Goal: Task Accomplishment & Management: Manage account settings

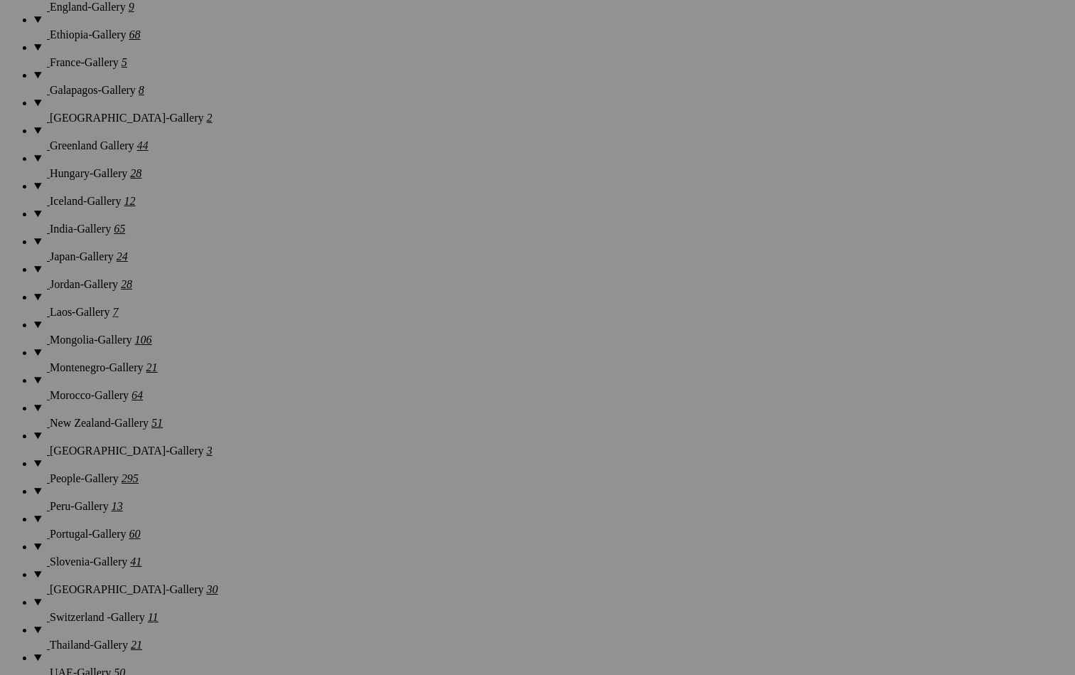
scroll to position [1544, 0]
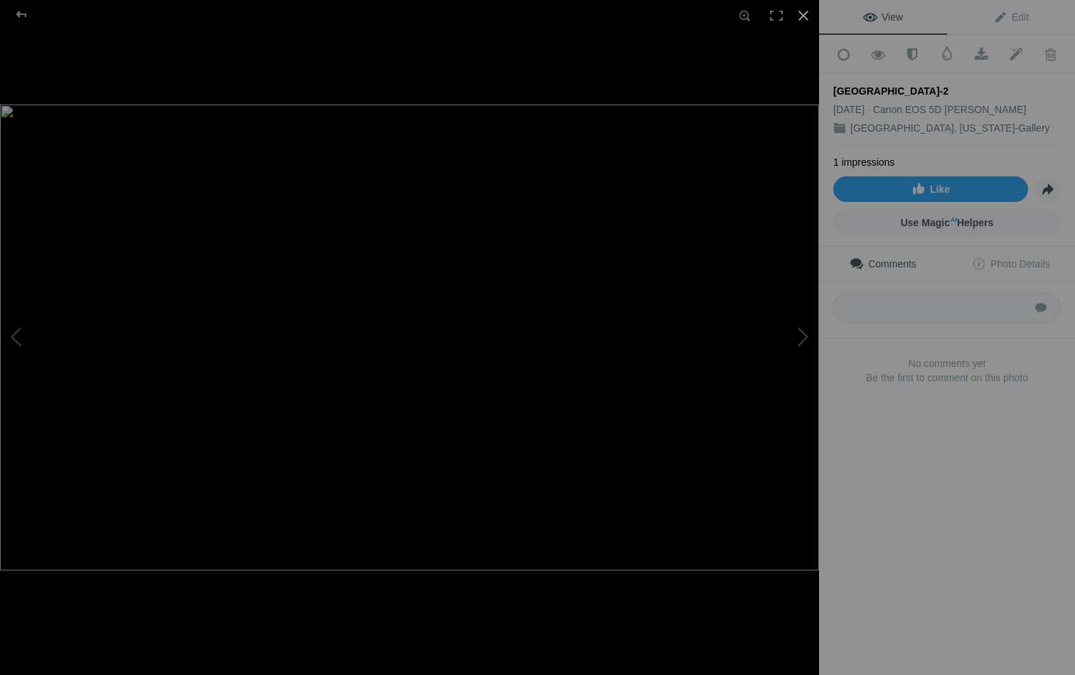
click at [803, 12] on div at bounding box center [803, 15] width 31 height 31
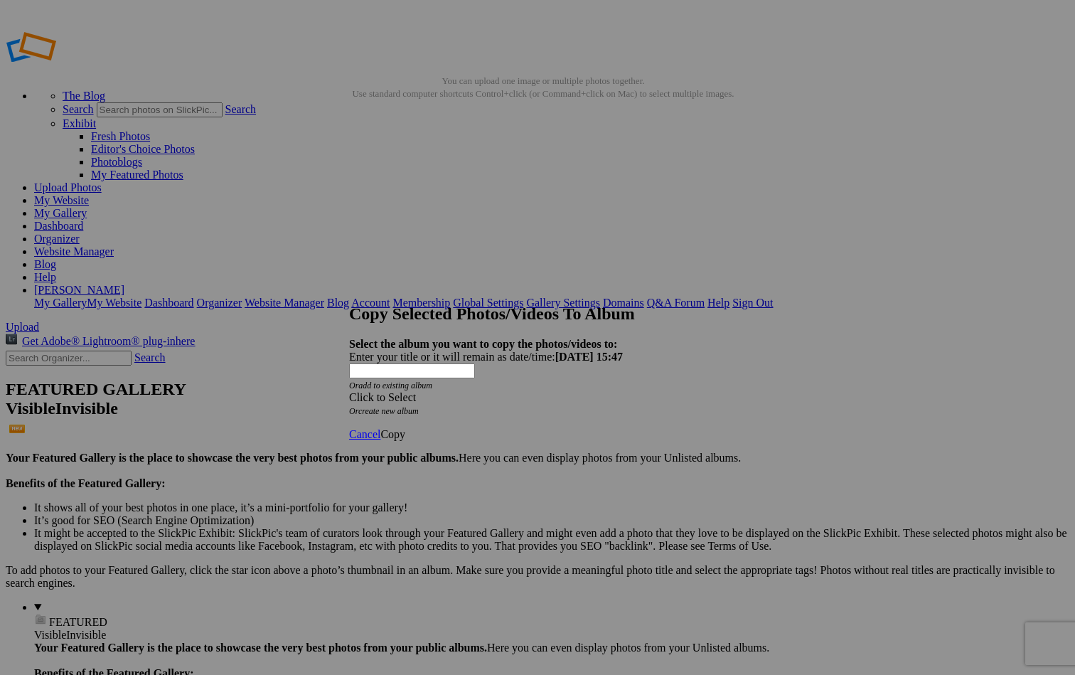
click at [515, 391] on div "Click to Select" at bounding box center [537, 397] width 377 height 13
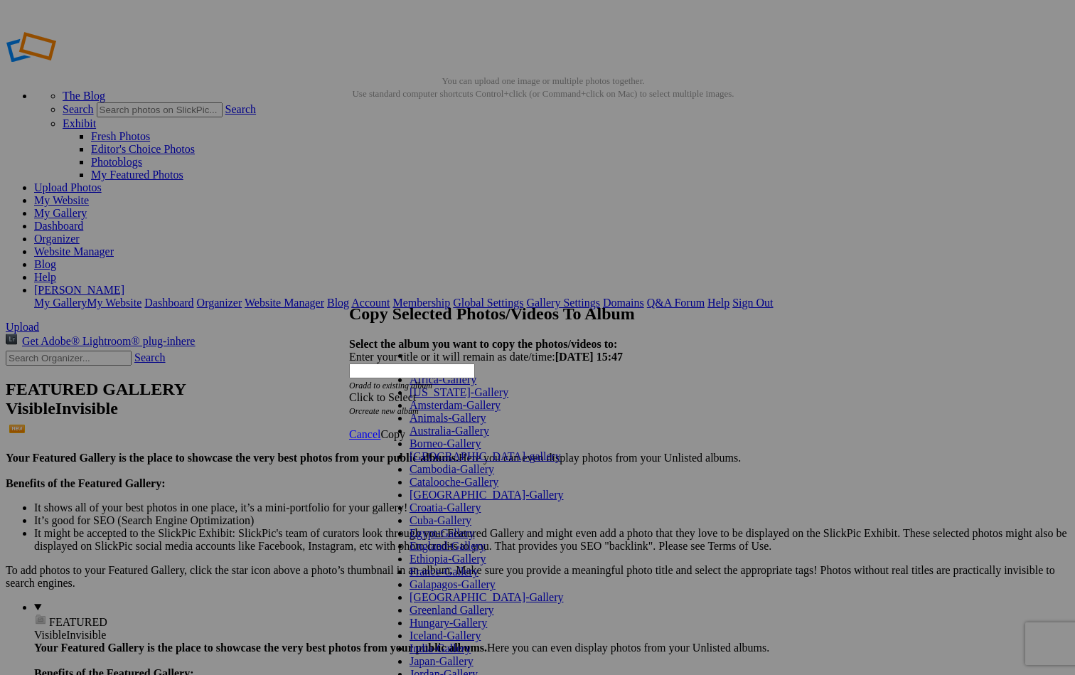
scroll to position [668, 0]
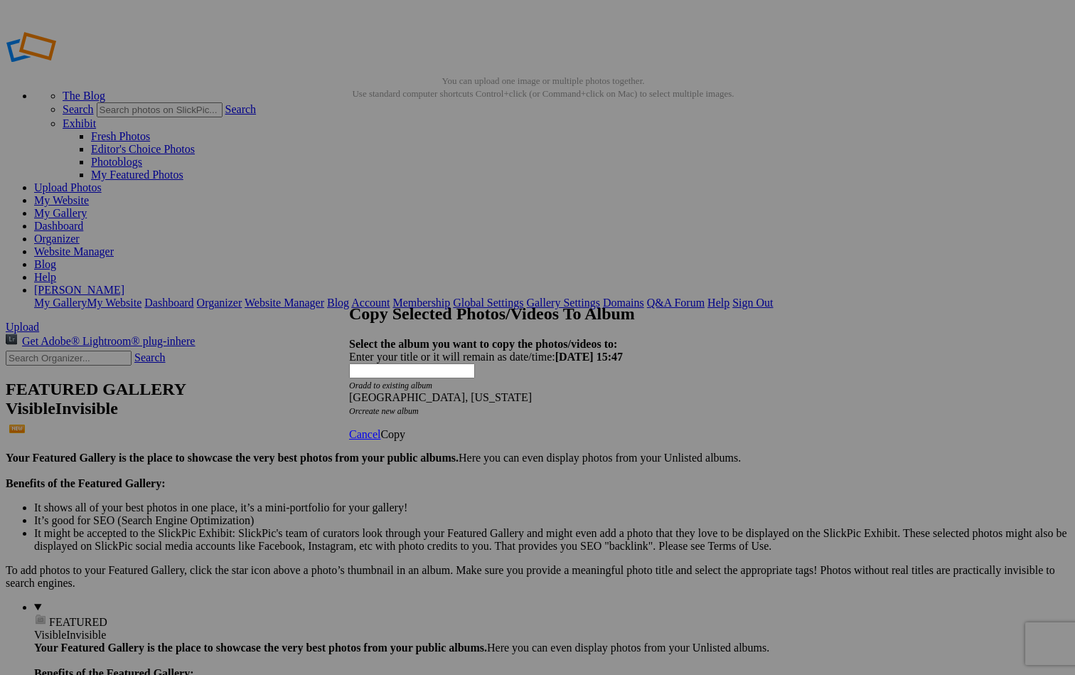
click at [405, 428] on span "Copy" at bounding box center [392, 434] width 25 height 12
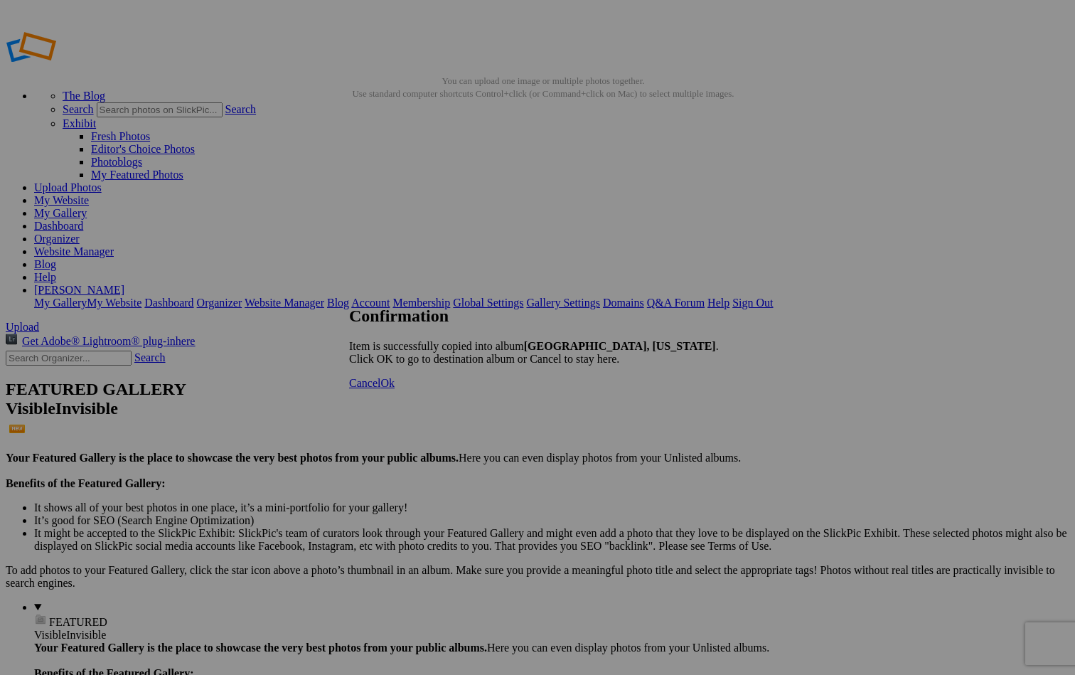
click at [395, 389] on span "Ok" at bounding box center [387, 383] width 14 height 12
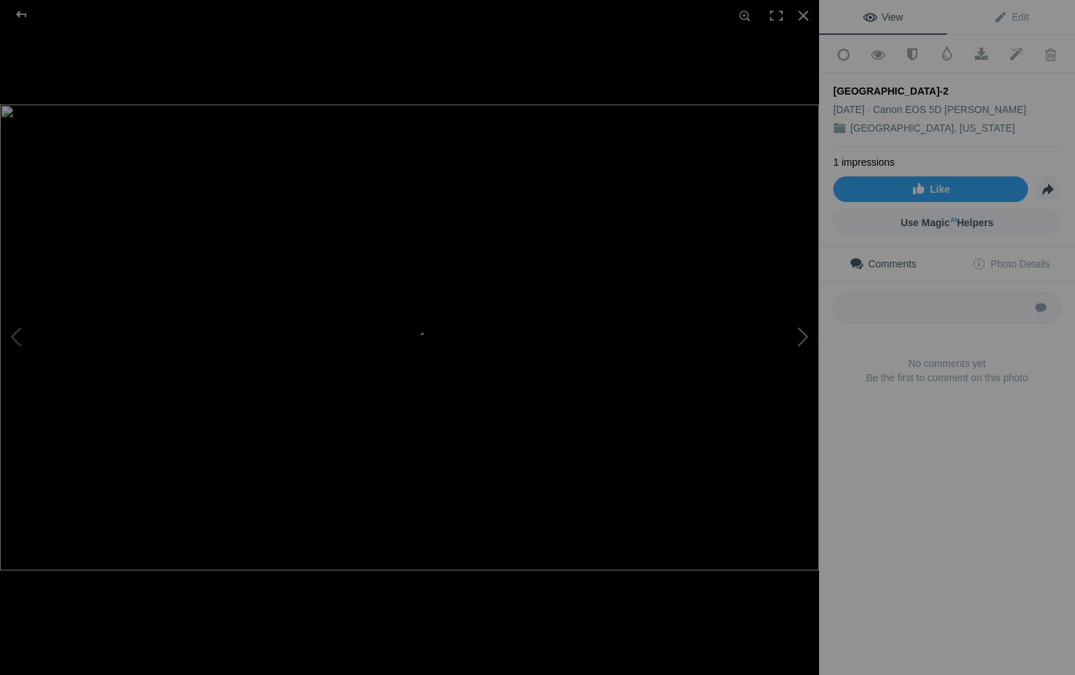
click at [797, 332] on button at bounding box center [765, 337] width 107 height 243
click at [801, 333] on button at bounding box center [765, 337] width 107 height 243
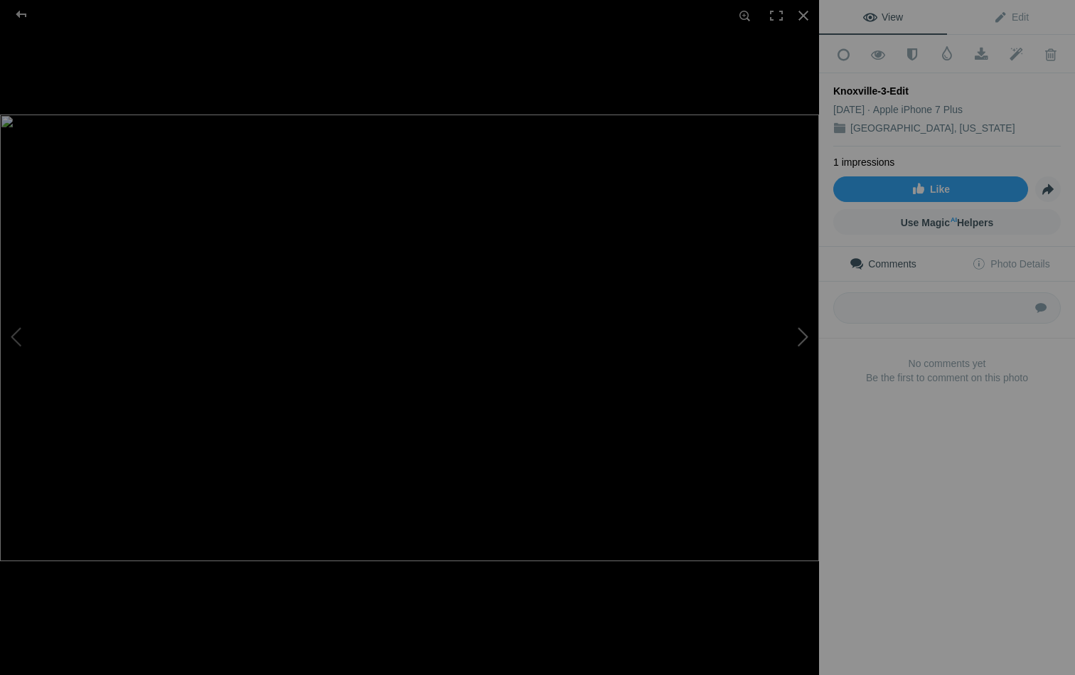
click at [801, 333] on button at bounding box center [765, 337] width 107 height 243
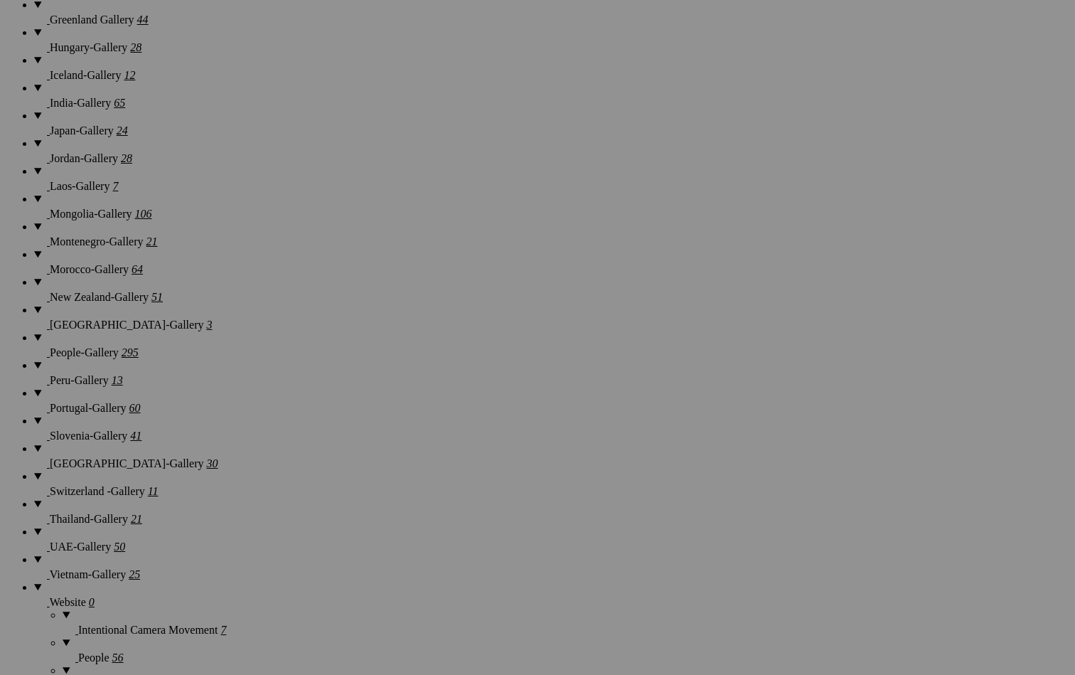
scroll to position [1674, 0]
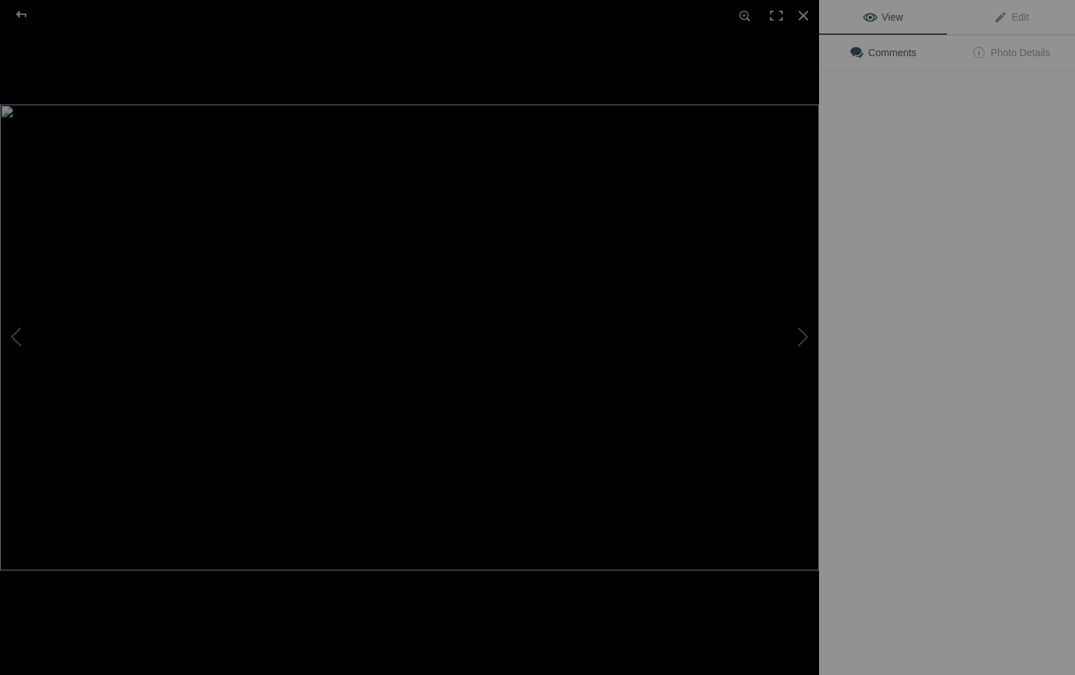
click at [553, 220] on img at bounding box center [409, 338] width 819 height 466
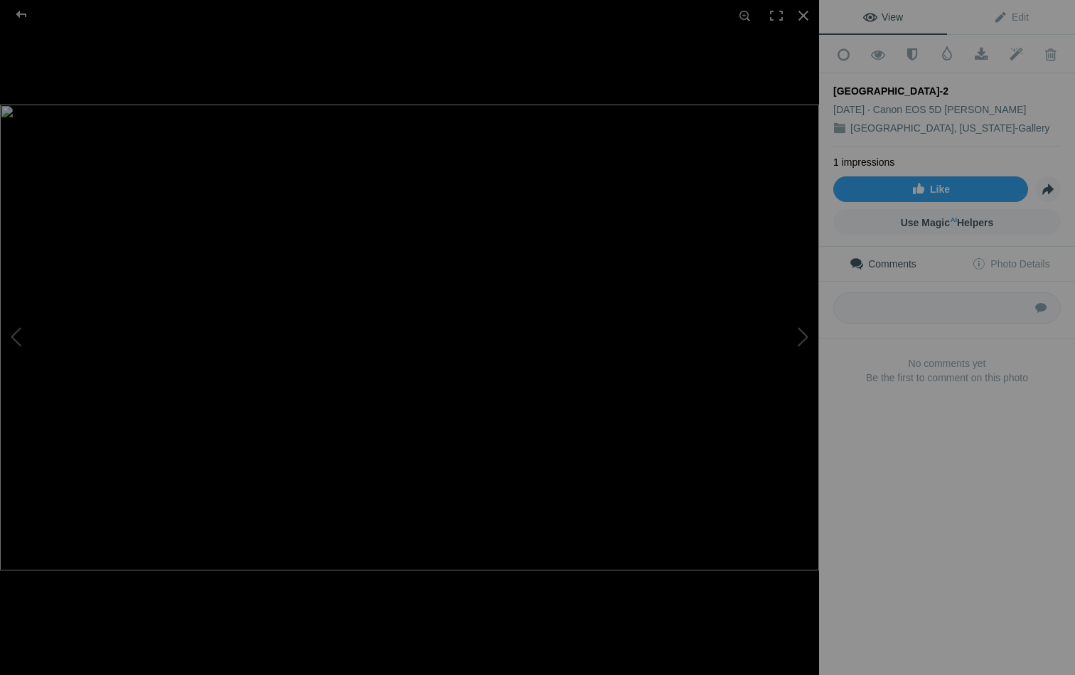
click at [550, 196] on img at bounding box center [409, 338] width 819 height 466
click at [550, 196] on img at bounding box center [84, 665] width 2724 height 1548
click at [21, 16] on div at bounding box center [21, 14] width 51 height 28
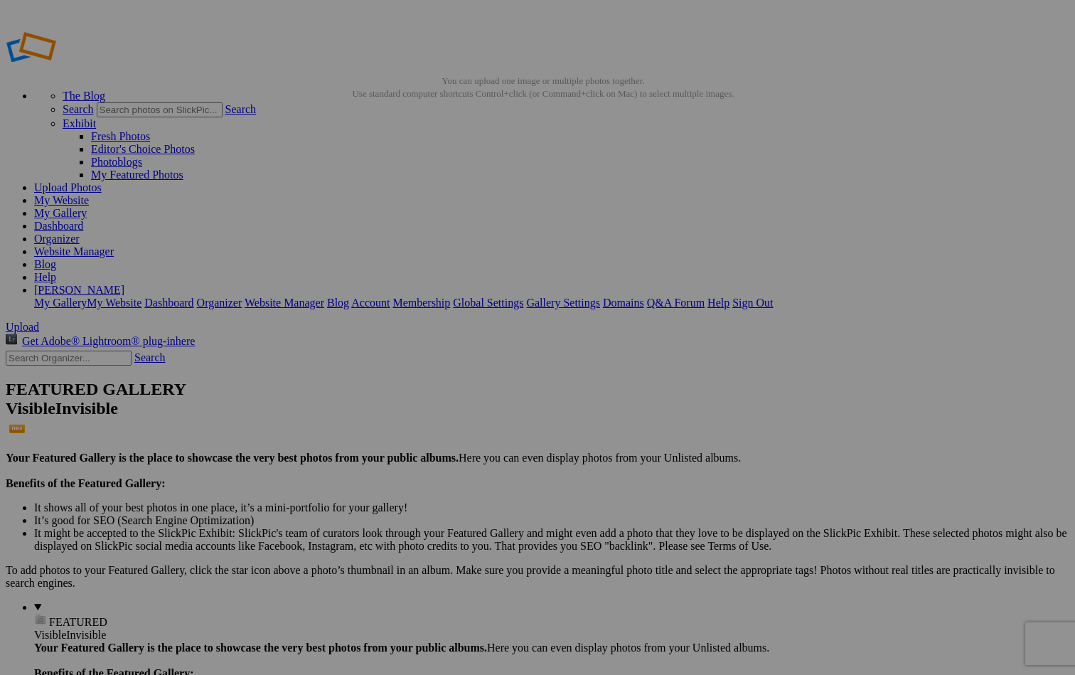
click at [427, 432] on span "Cancel" at bounding box center [410, 430] width 31 height 12
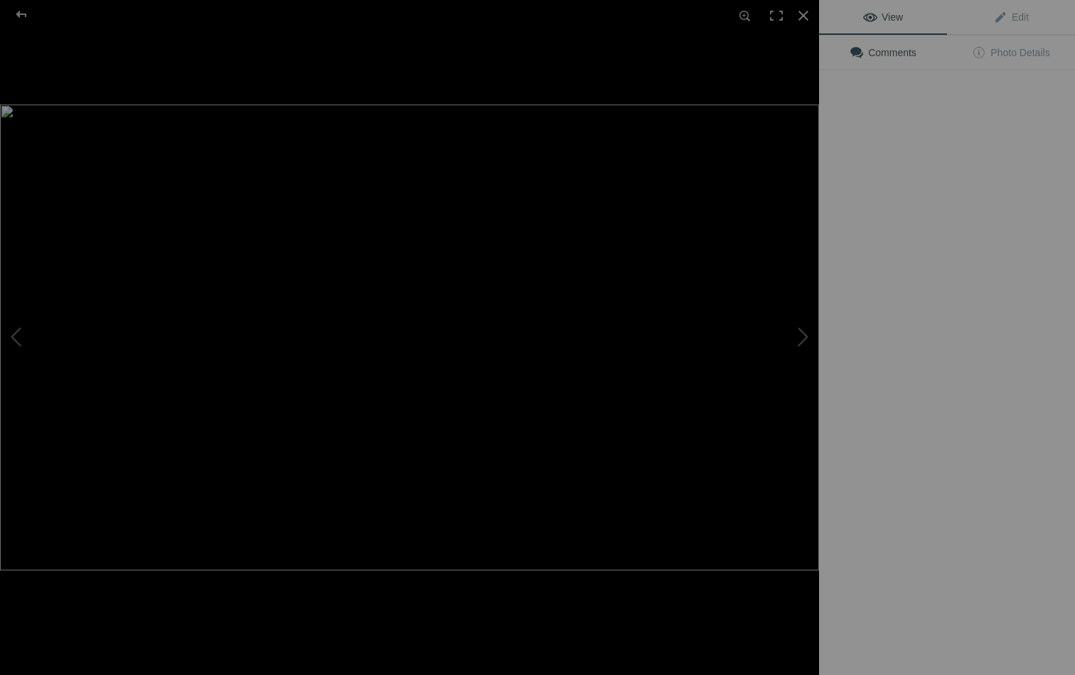
click at [393, 230] on img at bounding box center [409, 338] width 819 height 466
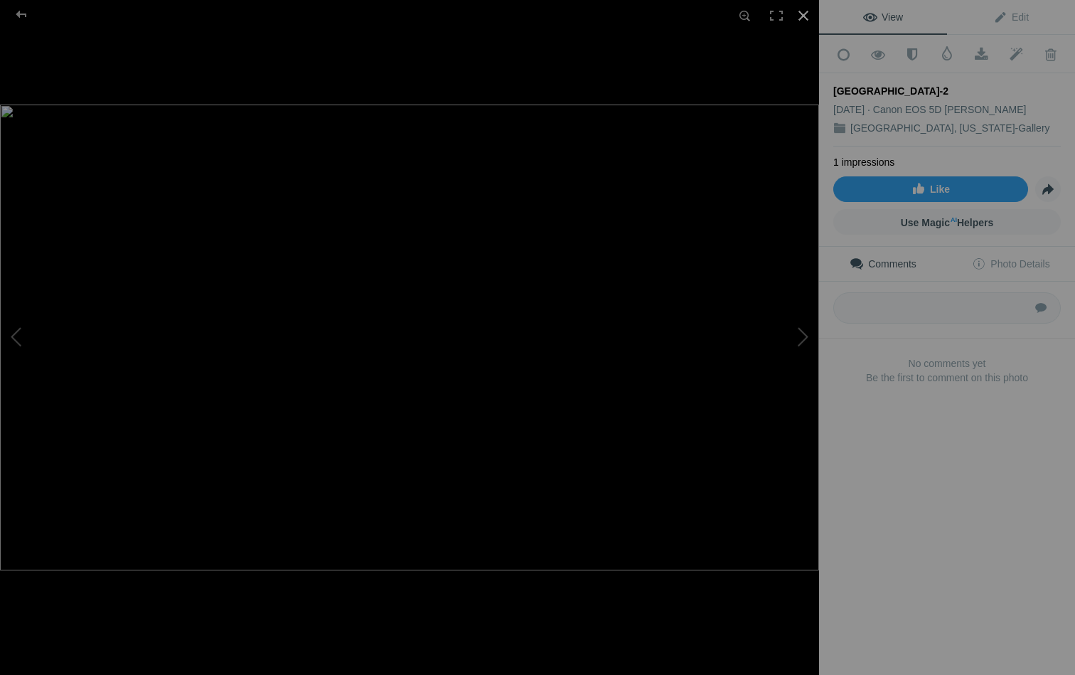
click at [537, 11] on div at bounding box center [803, 15] width 31 height 31
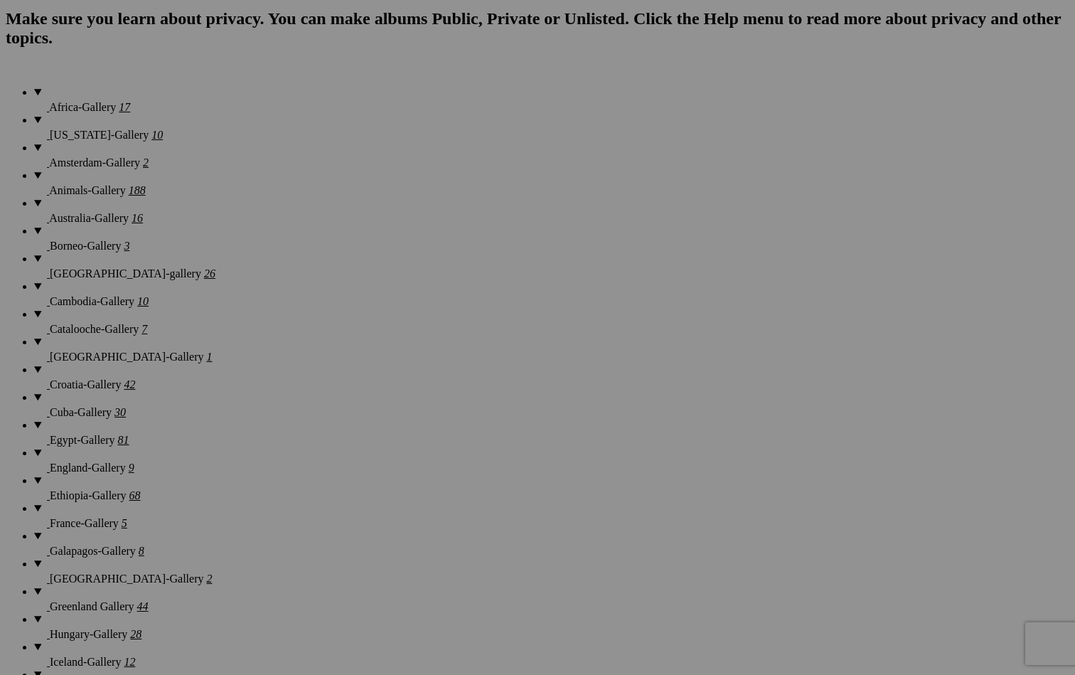
scroll to position [784, 0]
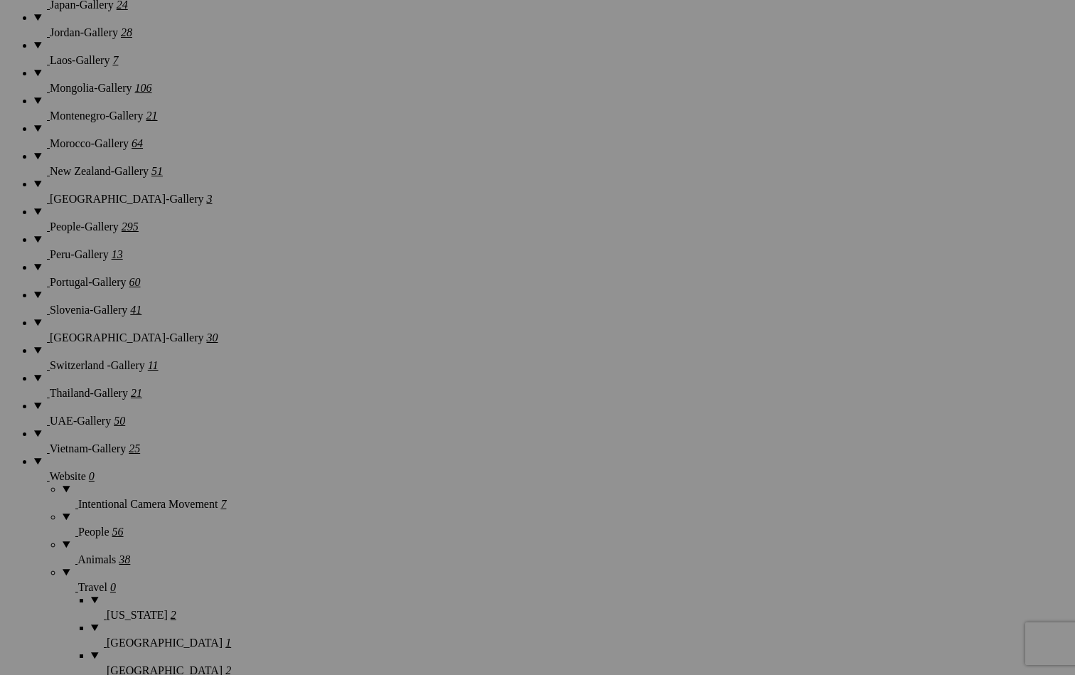
scroll to position [1796, 0]
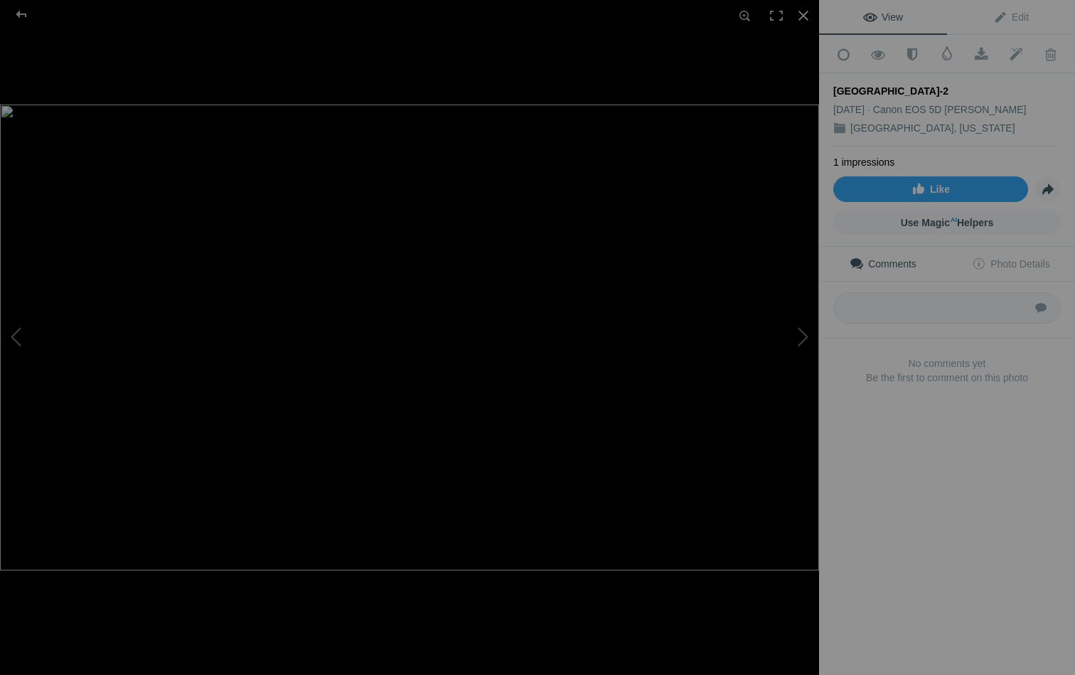
click at [415, 187] on img at bounding box center [409, 338] width 819 height 466
click at [415, 187] on img at bounding box center [396, 687] width 2724 height 1548
click at [803, 18] on div at bounding box center [803, 15] width 31 height 31
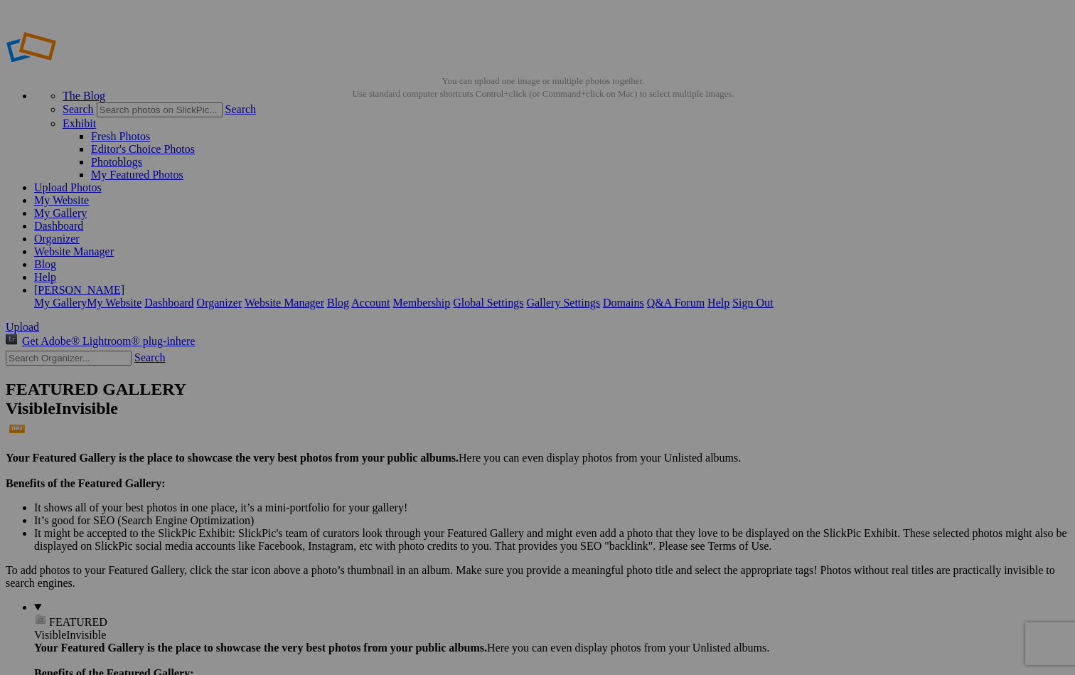
click at [443, 432] on span "Yes" at bounding box center [435, 430] width 16 height 12
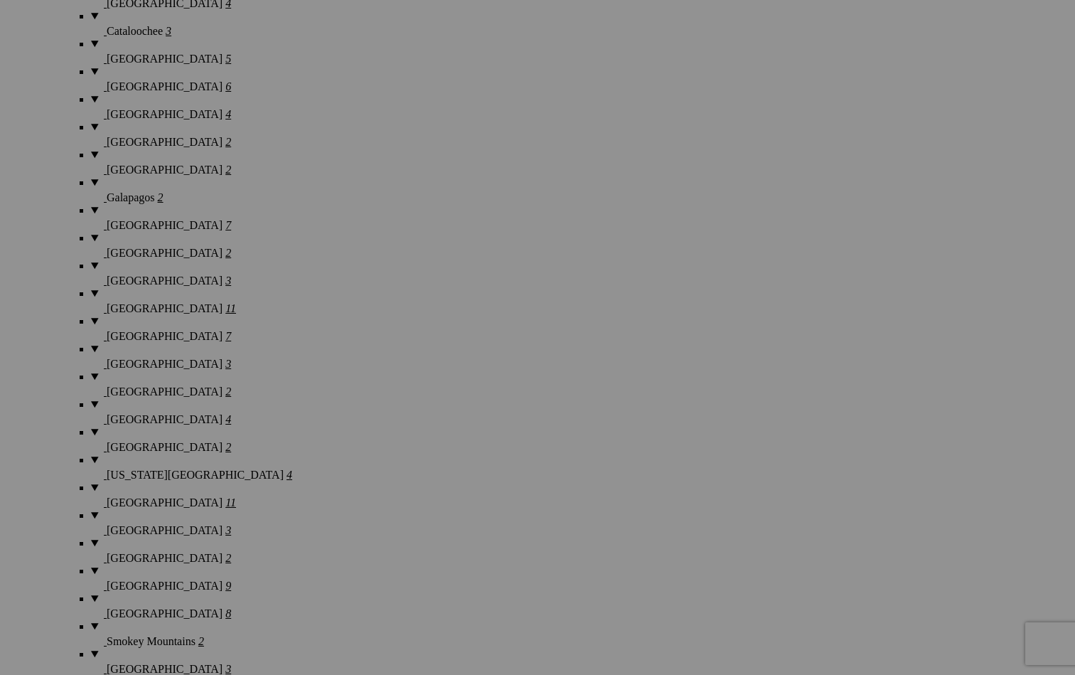
scroll to position [2592, 0]
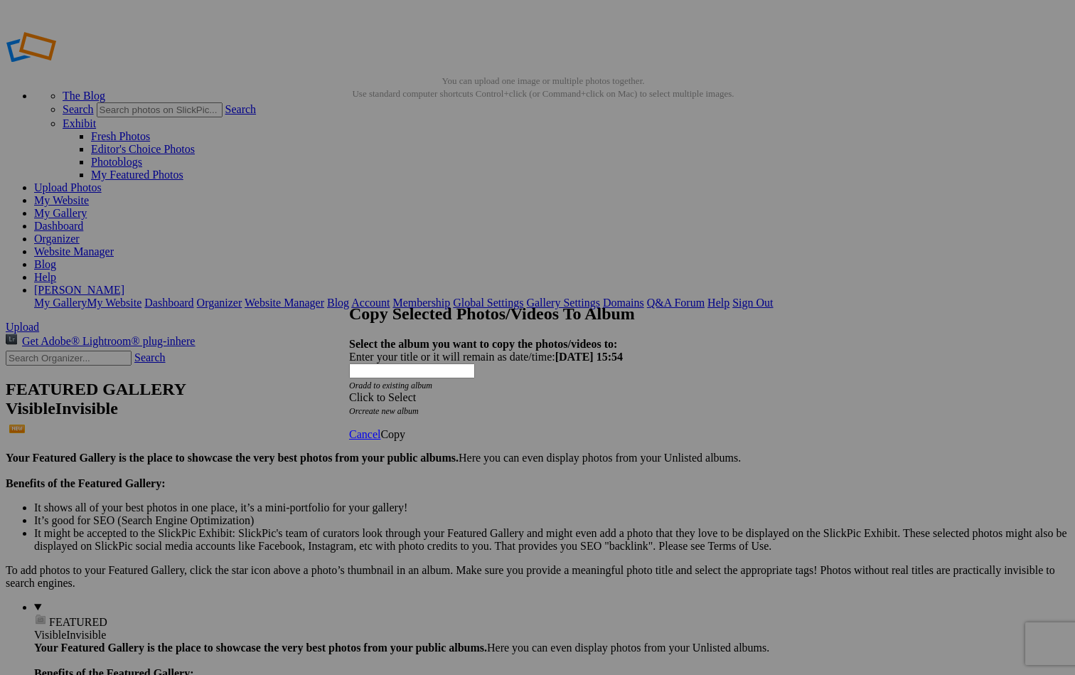
click at [468, 391] on div "Click to Select" at bounding box center [537, 397] width 377 height 13
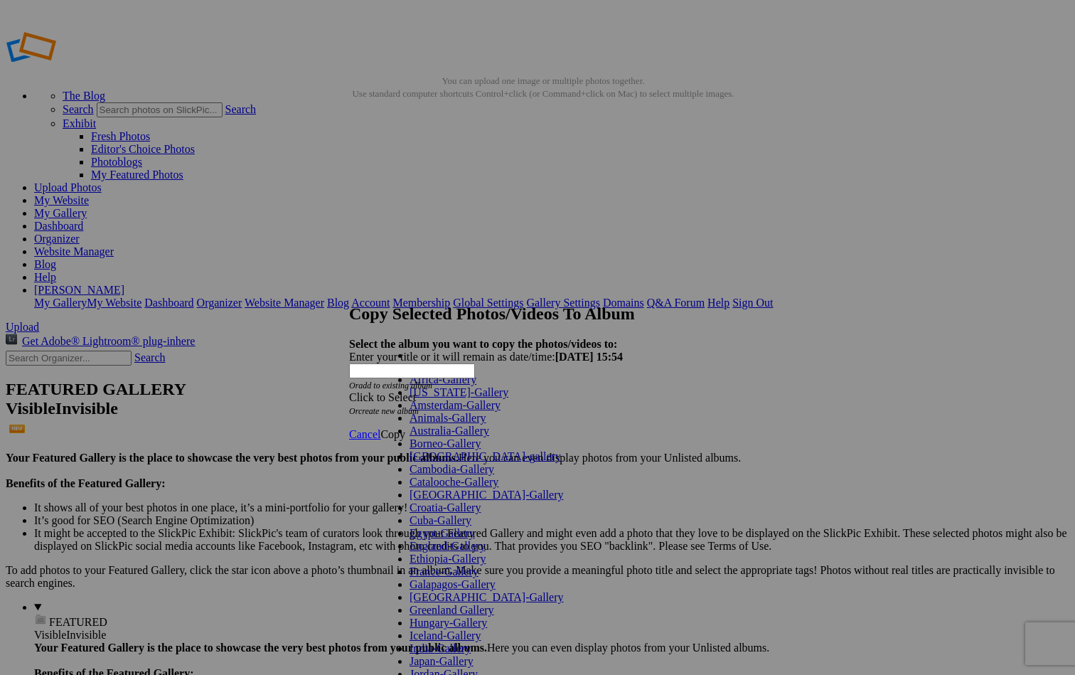
scroll to position [660, 0]
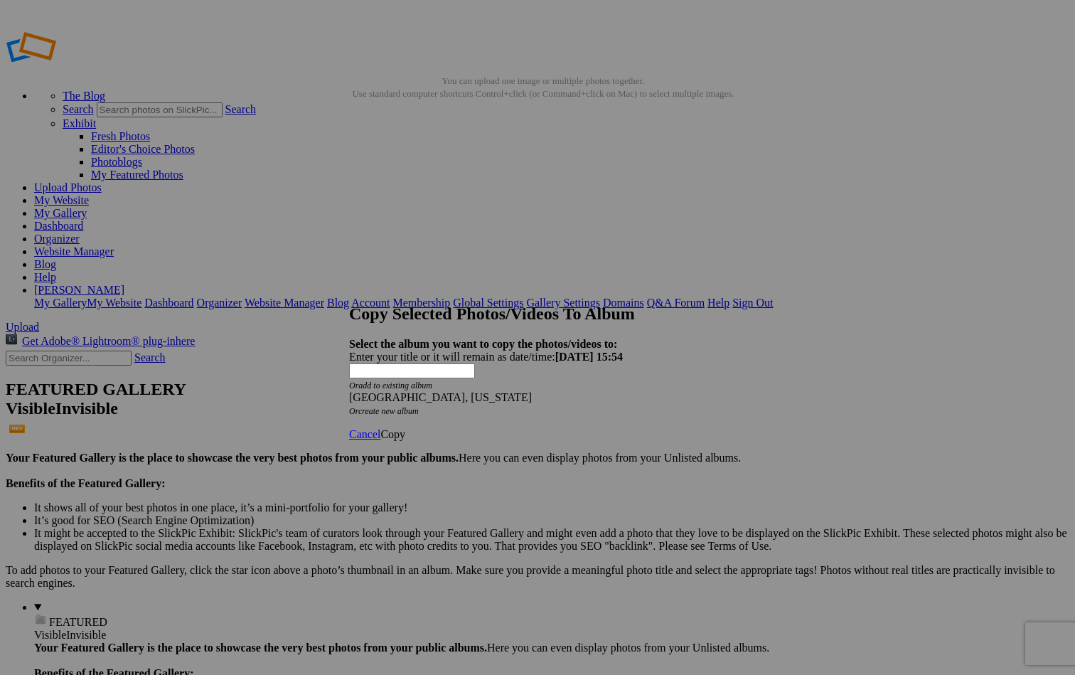
click at [405, 428] on span "Copy" at bounding box center [392, 434] width 25 height 12
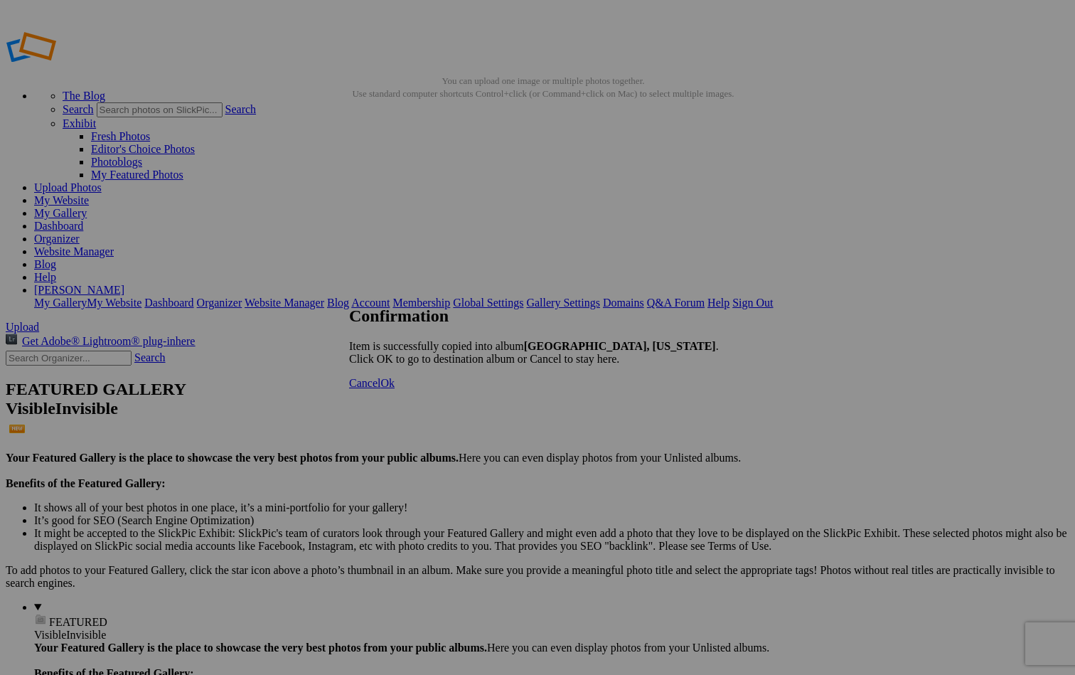
click at [395, 389] on span "Ok" at bounding box center [387, 383] width 14 height 12
